Goal: Task Accomplishment & Management: Complete application form

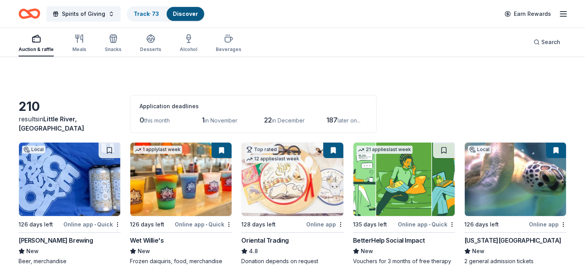
scroll to position [6048, 0]
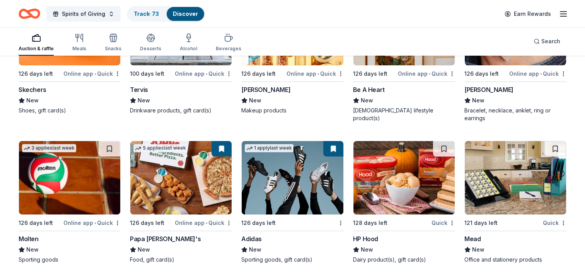
click at [335, 9] on div "Spirits of Giving Track · 73 Discover Earn Rewards" at bounding box center [293, 14] width 548 height 18
click at [65, 181] on img at bounding box center [69, 177] width 101 height 73
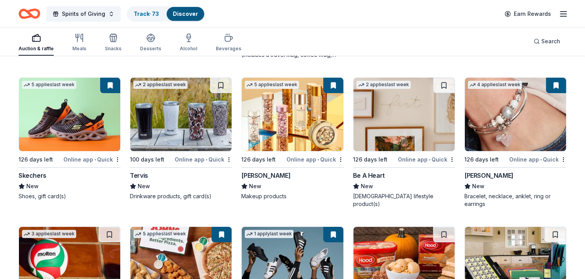
scroll to position [5955, 0]
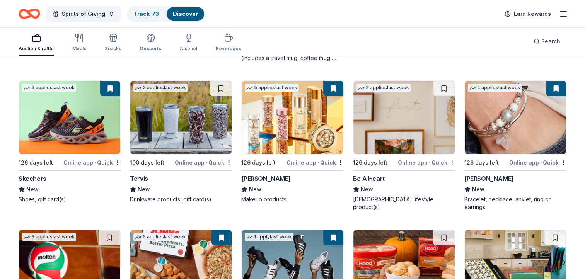
click at [66, 124] on img at bounding box center [69, 117] width 101 height 73
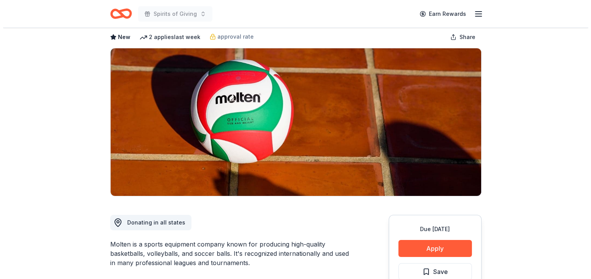
scroll to position [48, 0]
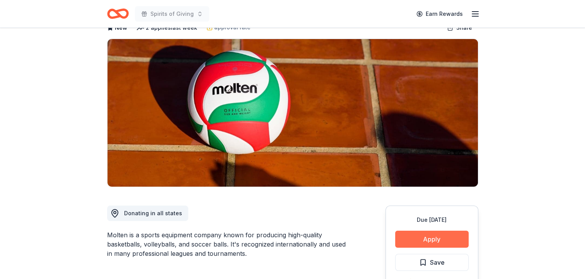
click at [443, 240] on button "Apply" at bounding box center [431, 239] width 73 height 17
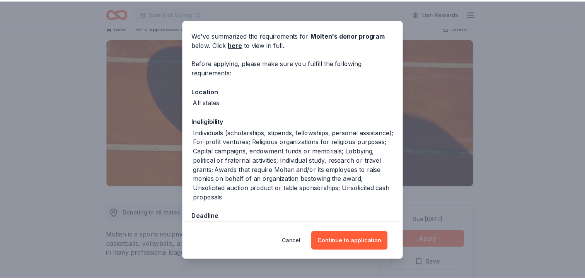
scroll to position [25, 0]
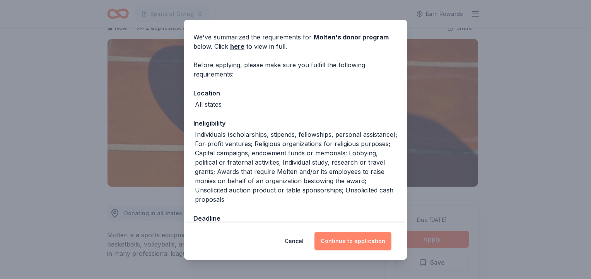
click at [364, 242] on button "Continue to application" at bounding box center [352, 241] width 77 height 19
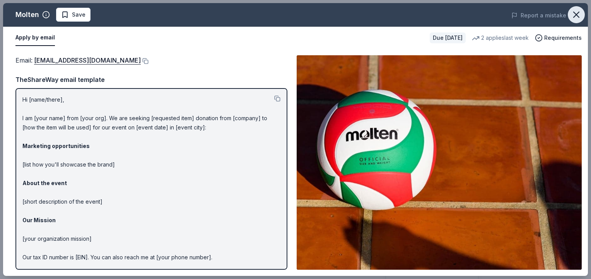
click at [576, 14] on icon "button" at bounding box center [575, 14] width 5 height 5
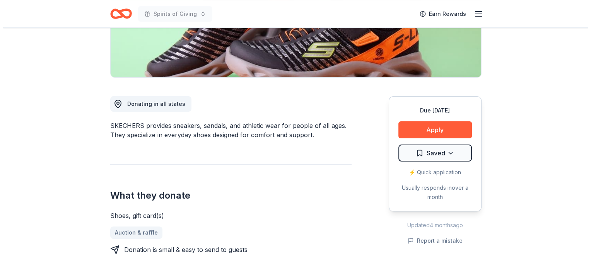
scroll to position [160, 0]
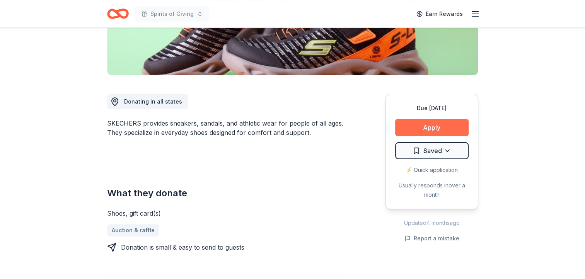
click at [435, 128] on button "Apply" at bounding box center [431, 127] width 73 height 17
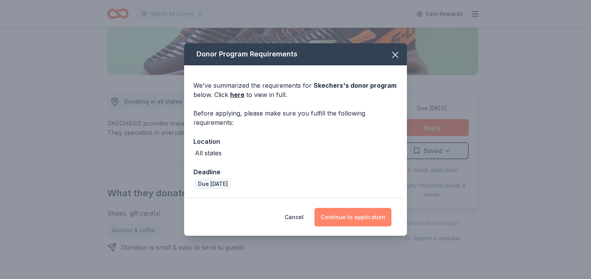
click at [359, 217] on button "Continue to application" at bounding box center [352, 217] width 77 height 19
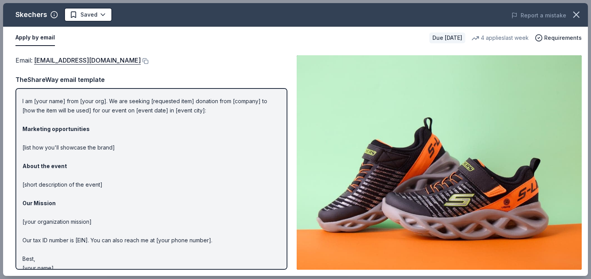
scroll to position [26, 0]
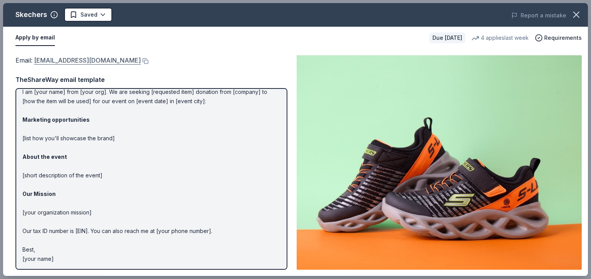
click at [71, 60] on link "foundation@skechers.com" at bounding box center [87, 60] width 107 height 10
